Goal: Task Accomplishment & Management: Complete application form

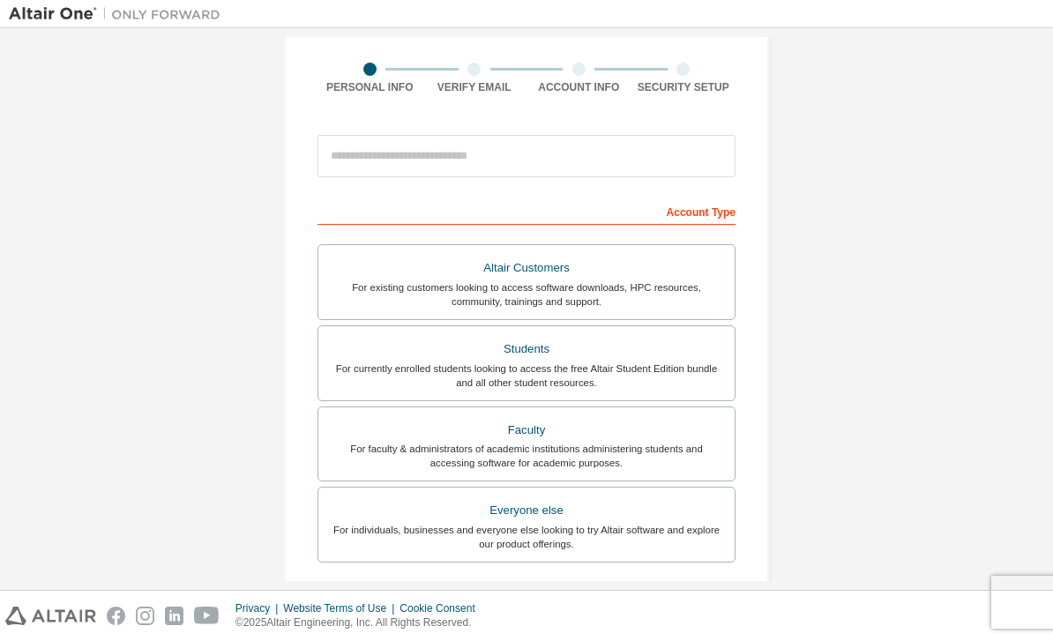
scroll to position [133, 0]
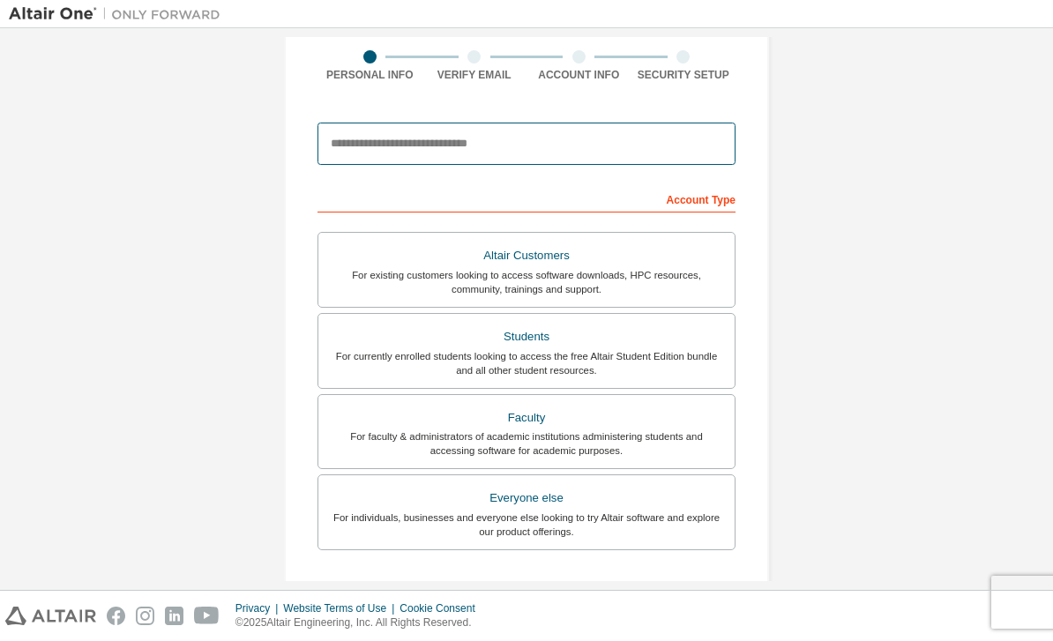
click at [534, 123] on input "email" at bounding box center [527, 144] width 418 height 42
click at [387, 145] on input "**********" at bounding box center [527, 144] width 418 height 42
type input "**********"
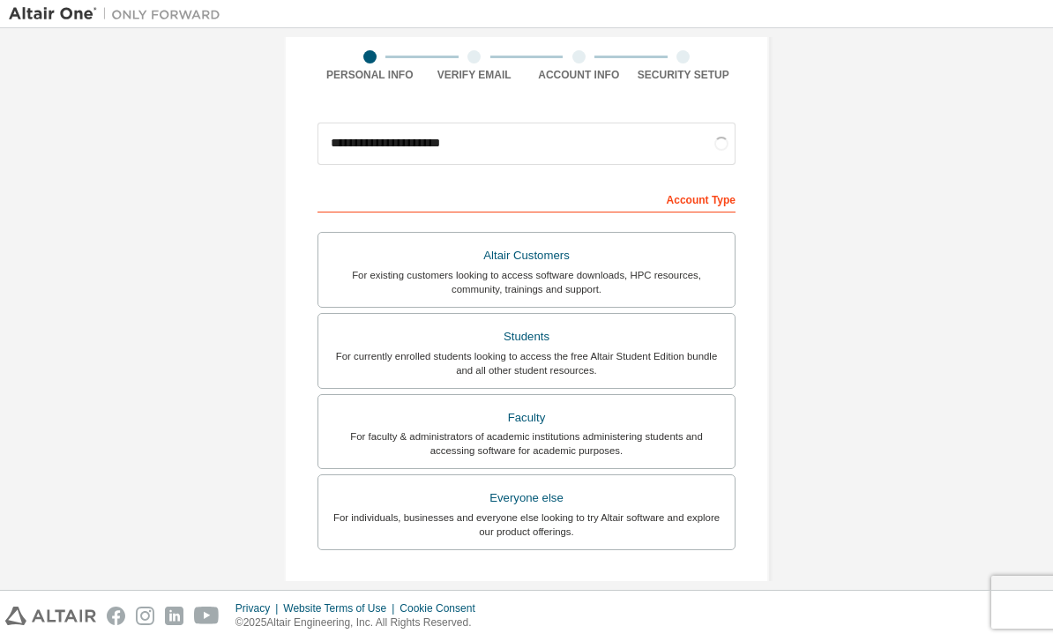
click at [587, 357] on div "For currently enrolled students looking to access the free Altair Student Editi…" at bounding box center [526, 363] width 395 height 28
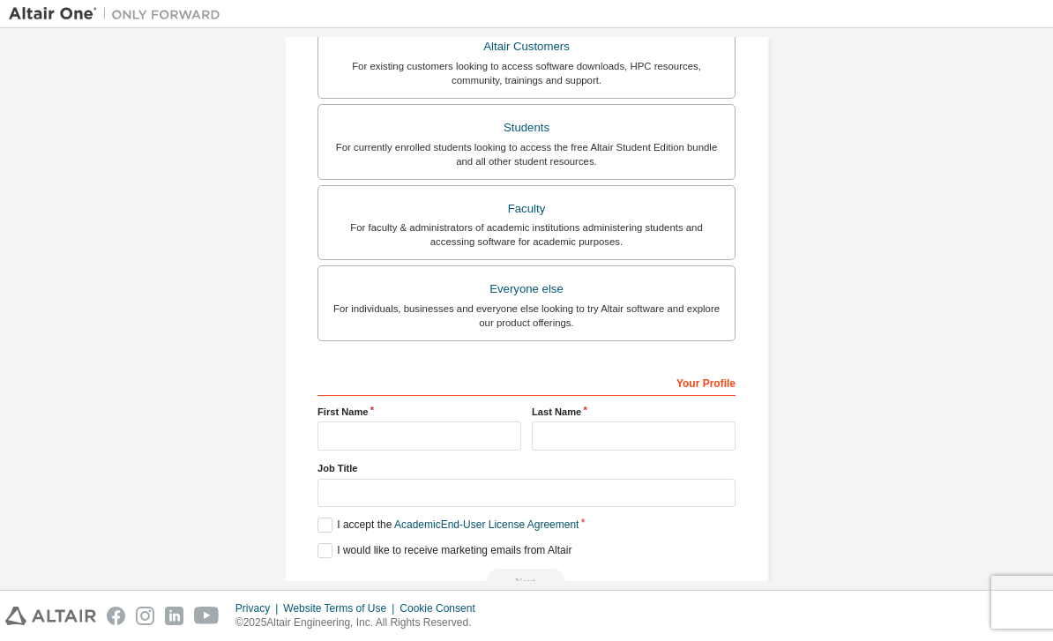
scroll to position [340, 0]
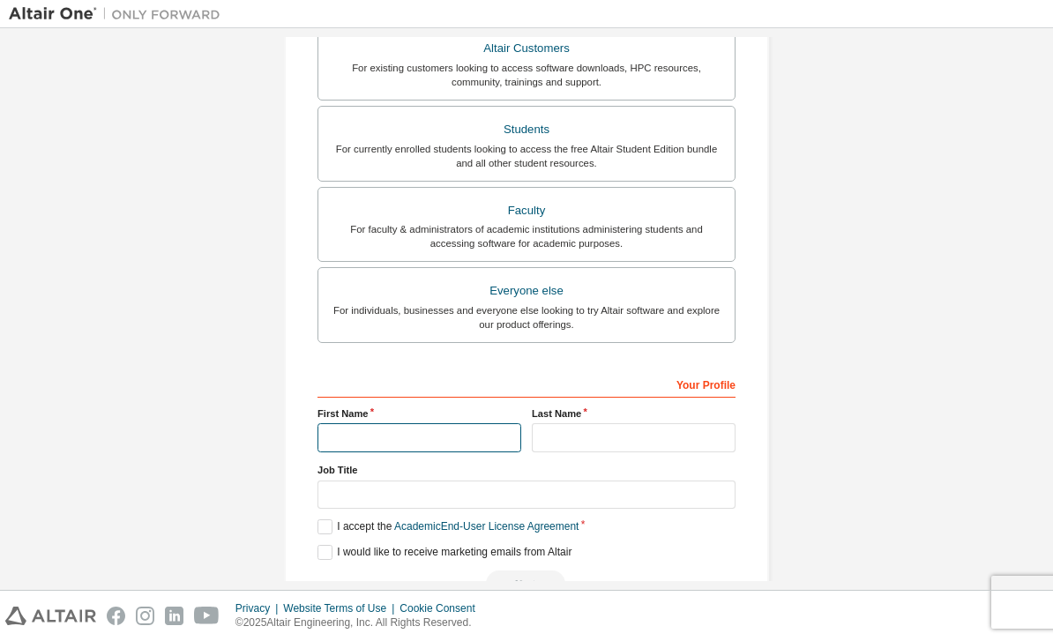
click at [463, 442] on input "text" at bounding box center [420, 437] width 204 height 29
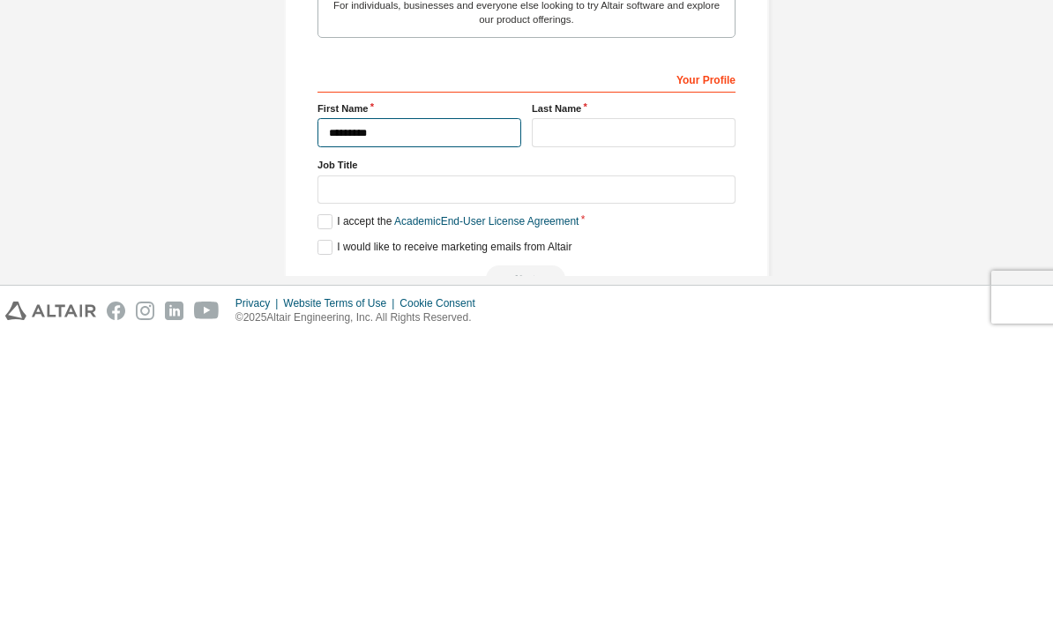
type input "*********"
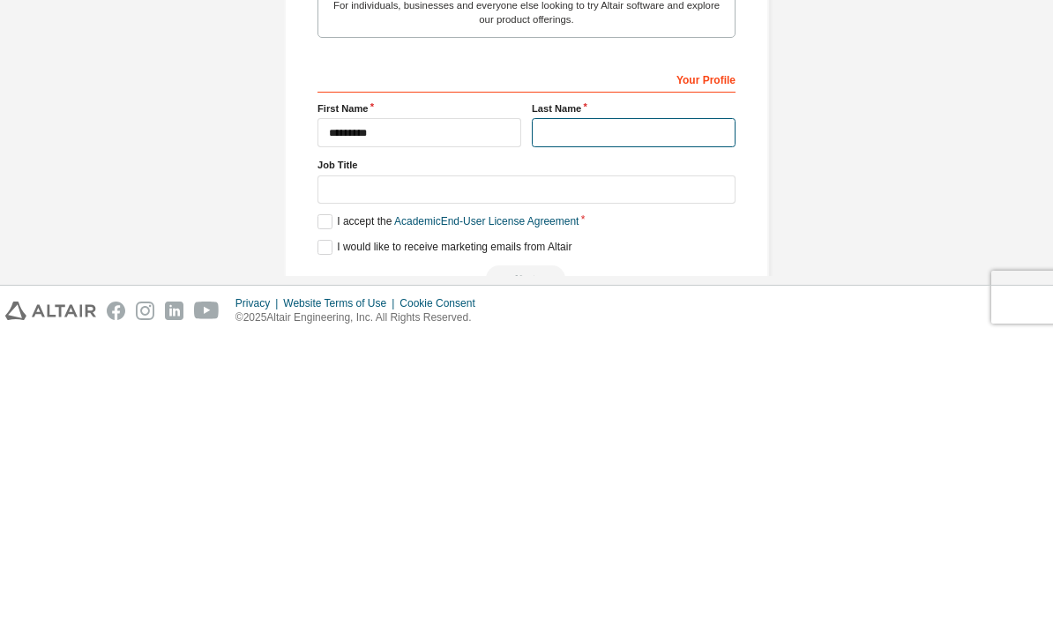
click at [612, 423] on input "text" at bounding box center [634, 437] width 204 height 29
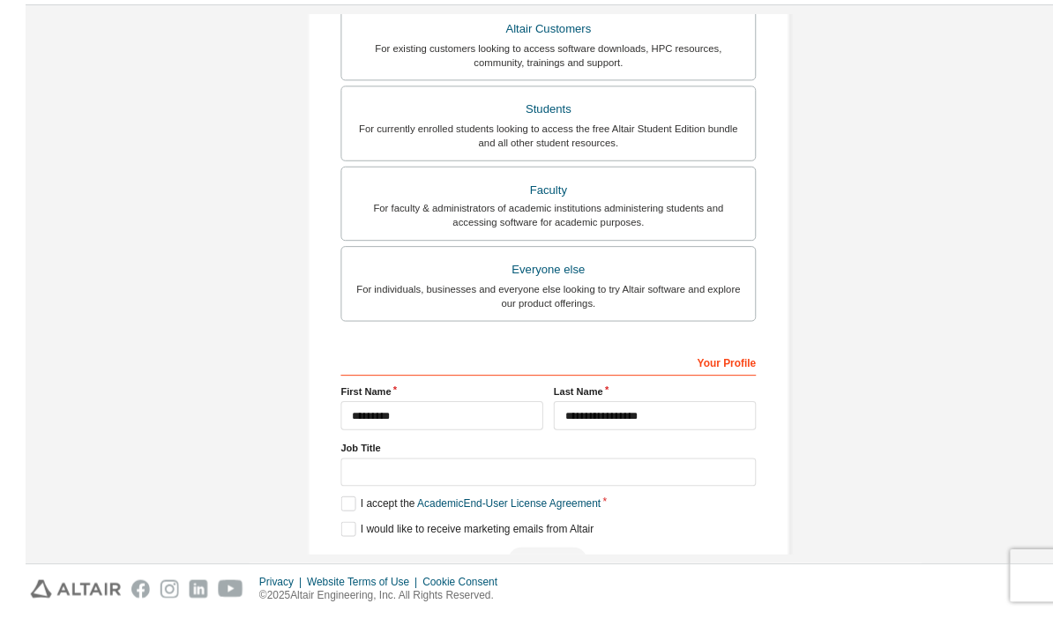
scroll to position [56, 0]
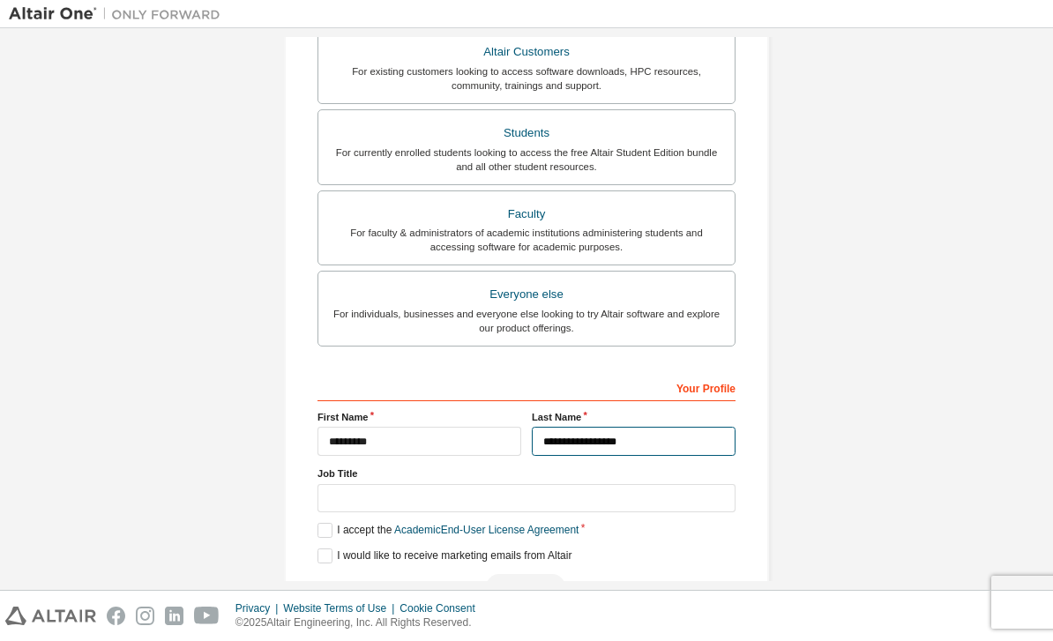
type input "**********"
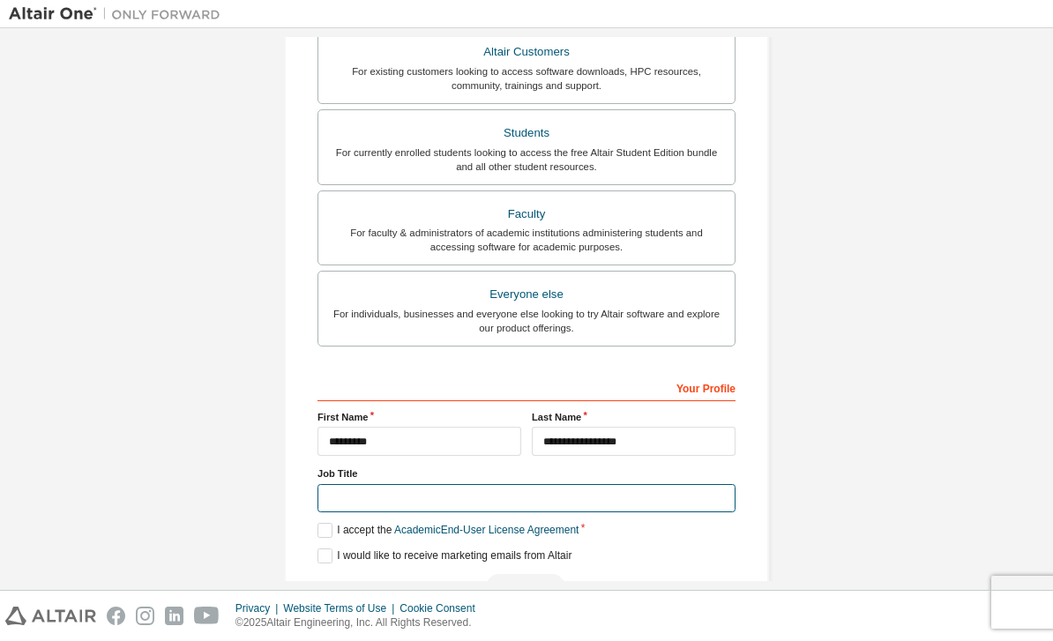
click at [688, 484] on input "text" at bounding box center [527, 498] width 418 height 29
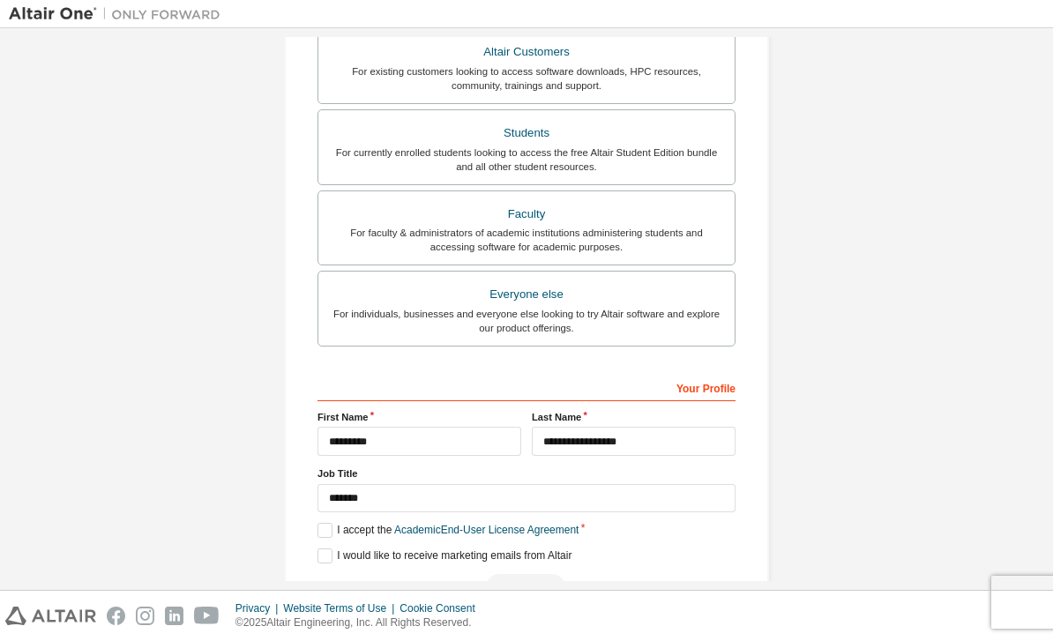
scroll to position [333, 0]
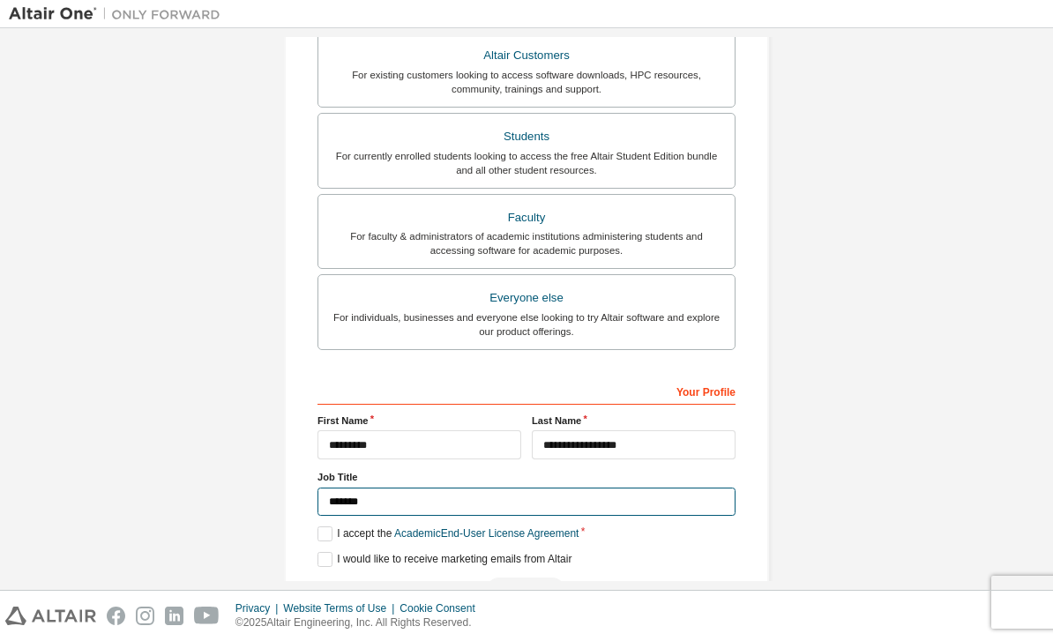
type input "*******"
click at [332, 527] on label "I accept the Academic End-User License Agreement" at bounding box center [448, 534] width 261 height 15
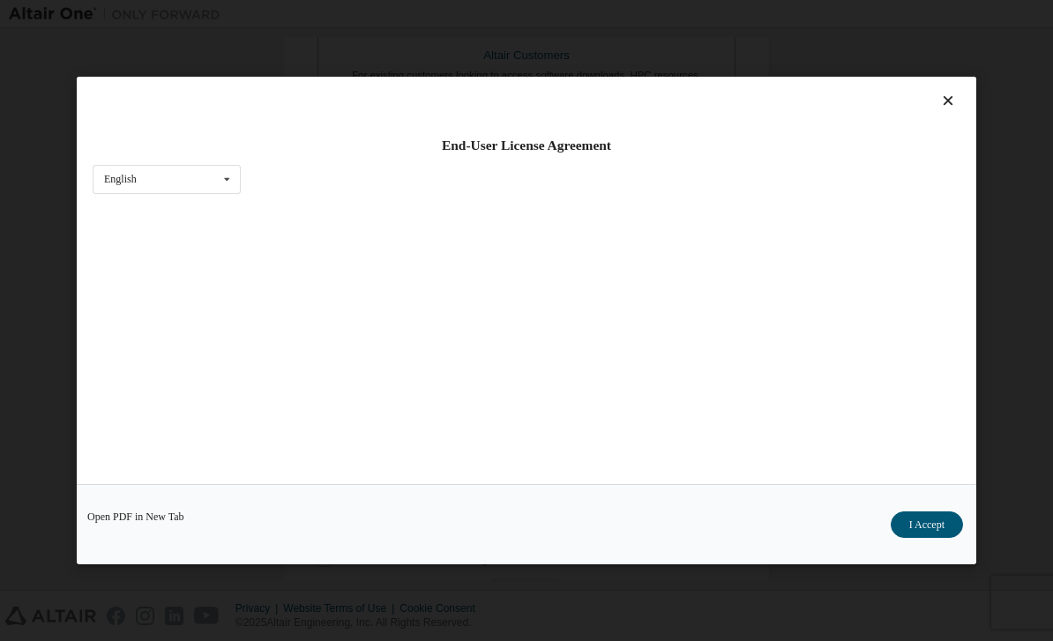
click at [330, 484] on div "End-User License Agreement English English" at bounding box center [527, 280] width 900 height 407
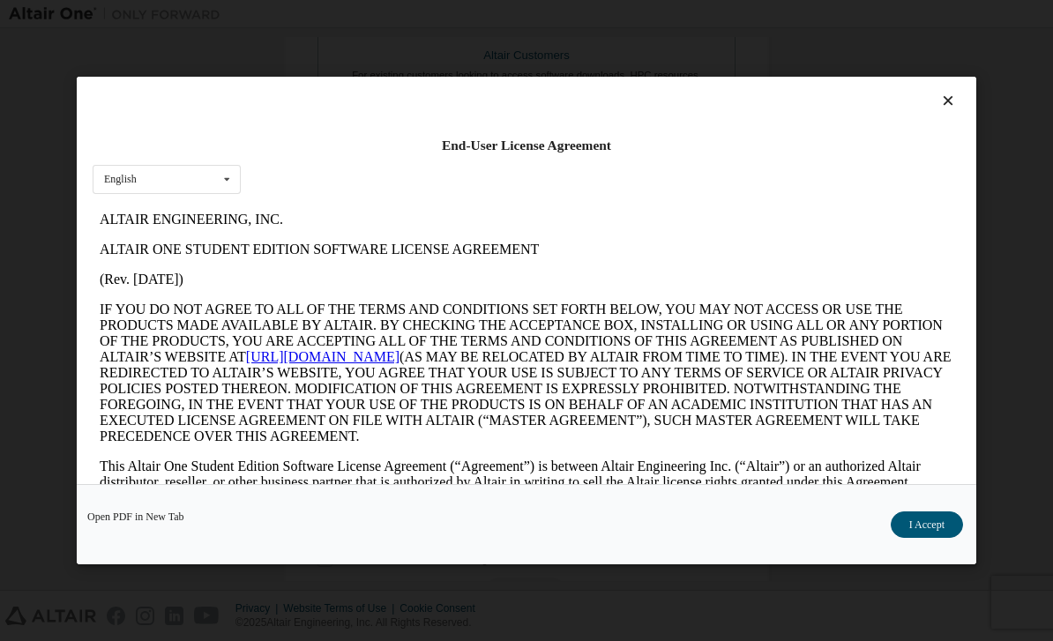
scroll to position [0, 0]
click at [941, 538] on button "I Accept" at bounding box center [927, 525] width 72 height 26
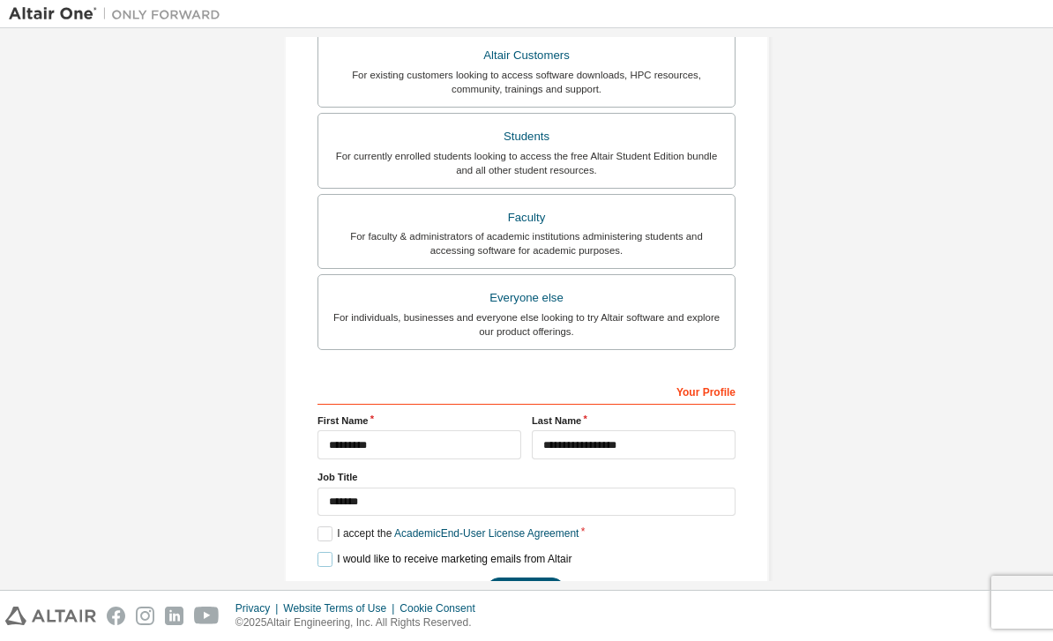
click at [331, 552] on label "I would like to receive marketing emails from Altair" at bounding box center [445, 559] width 254 height 15
click at [329, 552] on label "I would like to receive marketing emails from Altair" at bounding box center [445, 559] width 254 height 15
click at [540, 578] on button "Next" at bounding box center [525, 591] width 79 height 26
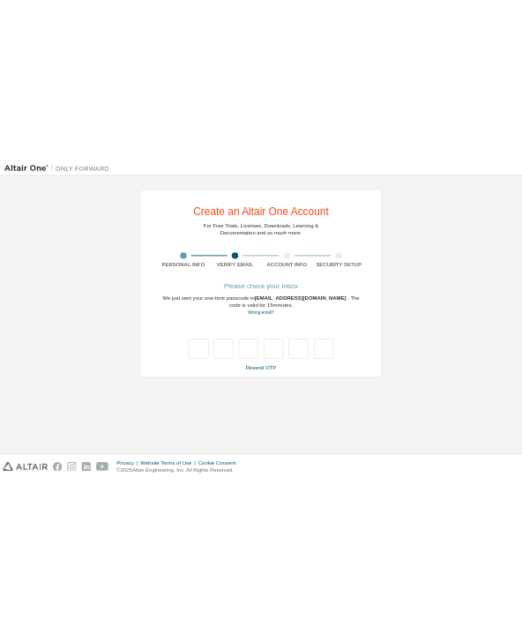
scroll to position [0, 0]
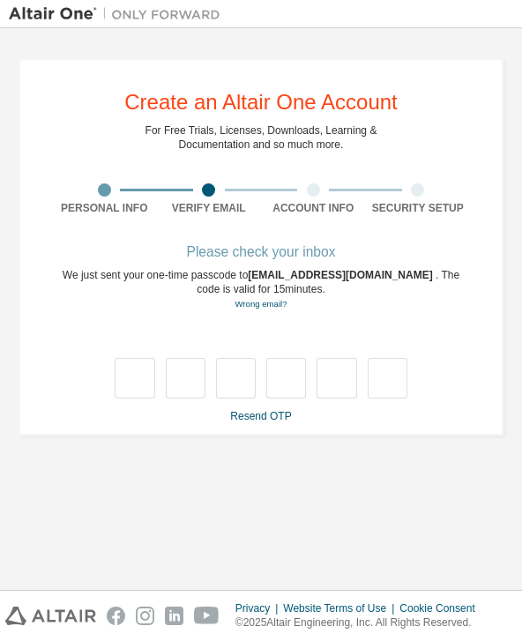
click at [135, 358] on input "text" at bounding box center [135, 378] width 40 height 41
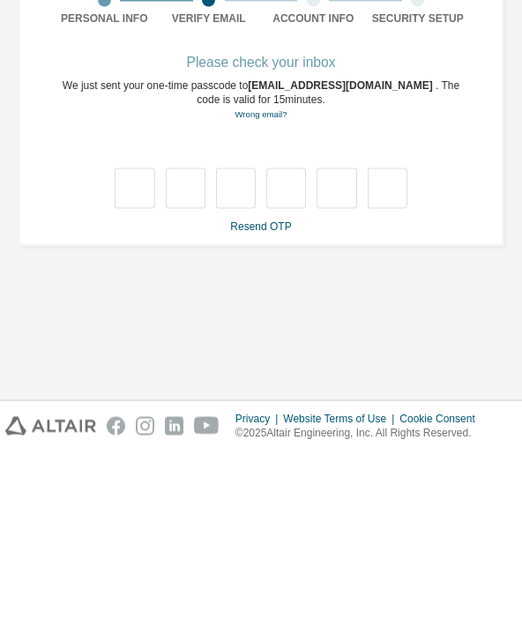
type input "*"
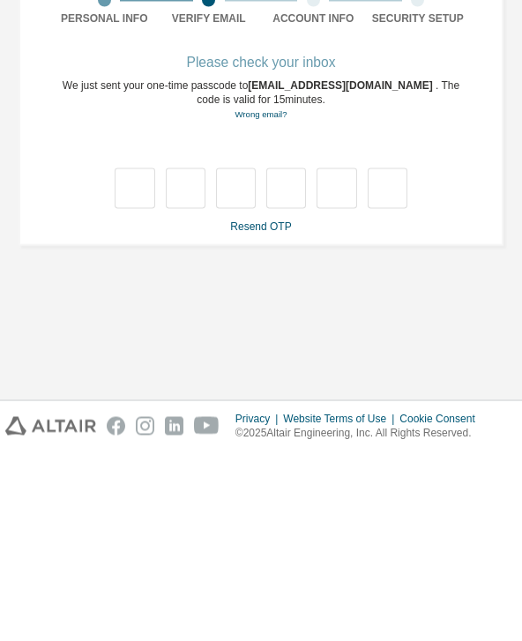
type input "*"
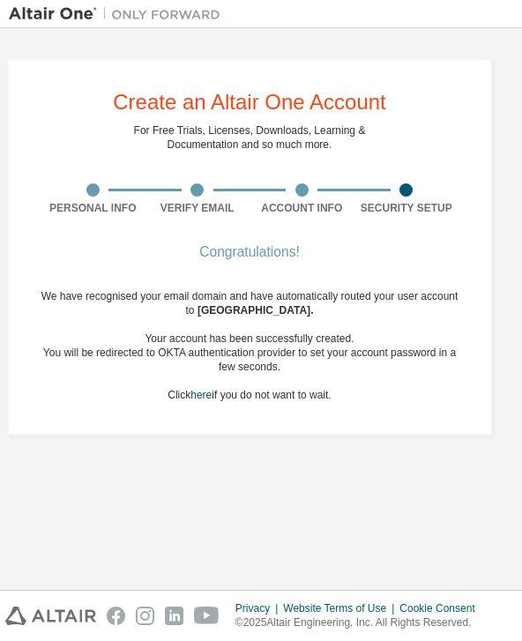
scroll to position [0, 11]
